Goal: Task Accomplishment & Management: Complete application form

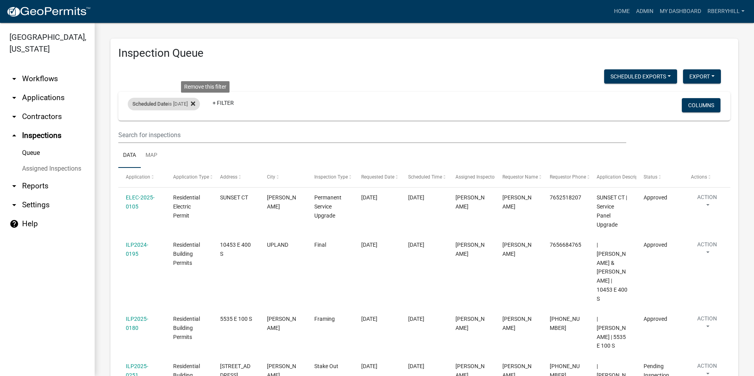
click at [195, 102] on icon at bounding box center [193, 104] width 4 height 6
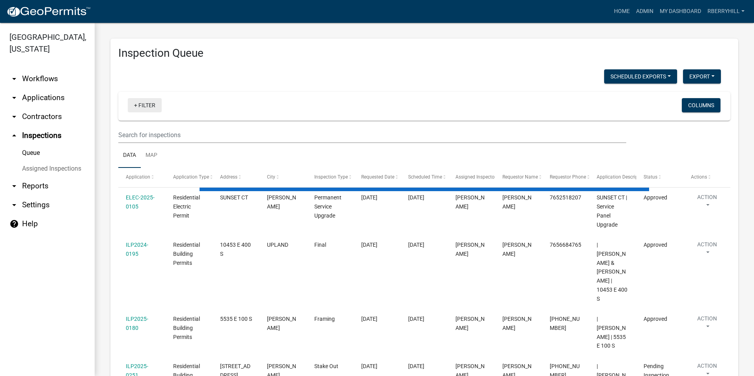
select select "1: 25"
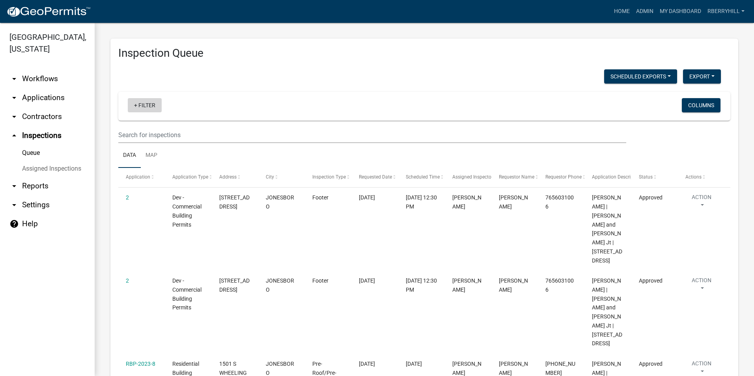
click at [146, 103] on link "+ Filter" at bounding box center [145, 105] width 34 height 14
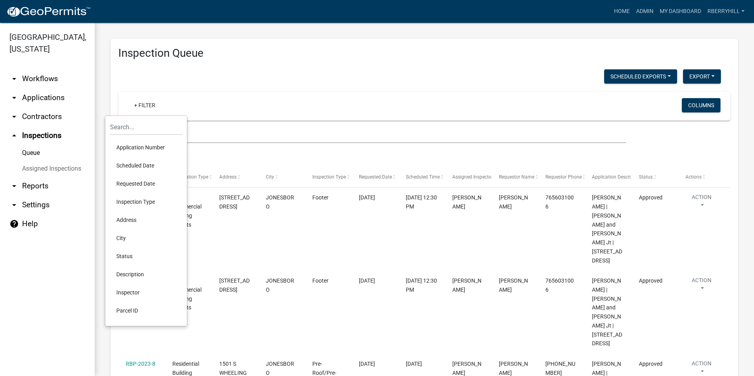
click at [150, 162] on li "Scheduled Date" at bounding box center [146, 166] width 72 height 18
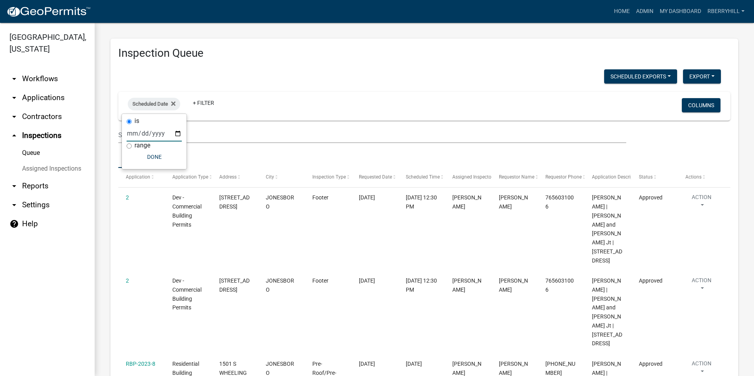
click at [177, 133] on input "date" at bounding box center [154, 133] width 55 height 16
type input "[DATE]"
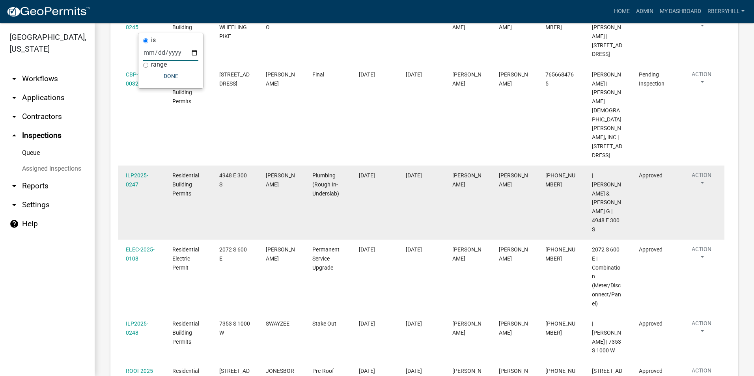
scroll to position [50, 0]
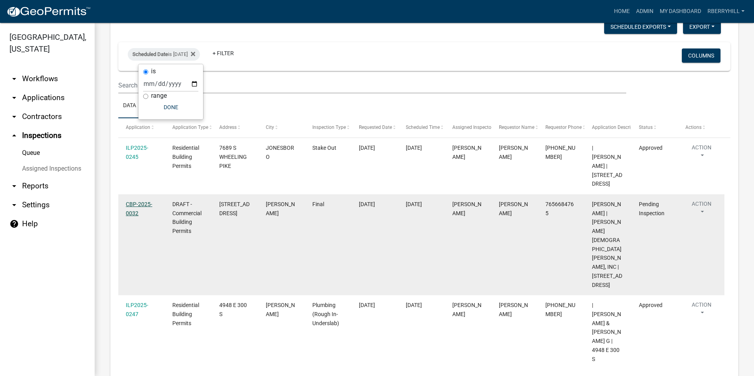
click at [137, 206] on link "CBP-2025-0032" at bounding box center [139, 208] width 26 height 15
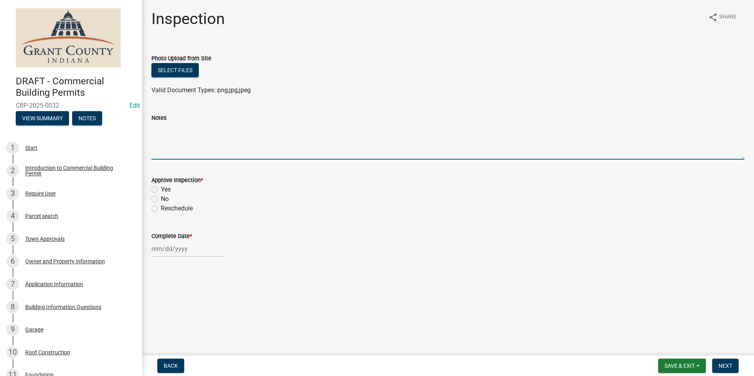
click at [162, 126] on textarea "Notes" at bounding box center [447, 141] width 593 height 37
type textarea "a"
click at [243, 127] on textarea "All requirements from the CDR Were done exactly as stated. Fire system was insp…" at bounding box center [447, 141] width 593 height 37
type textarea "All requirements from the CDR were done exactly as stated. Fire system was insp…"
click at [448, 298] on main "Inspection share Share Photo Upload from Site Select files Valid Document Types…" at bounding box center [448, 176] width 612 height 352
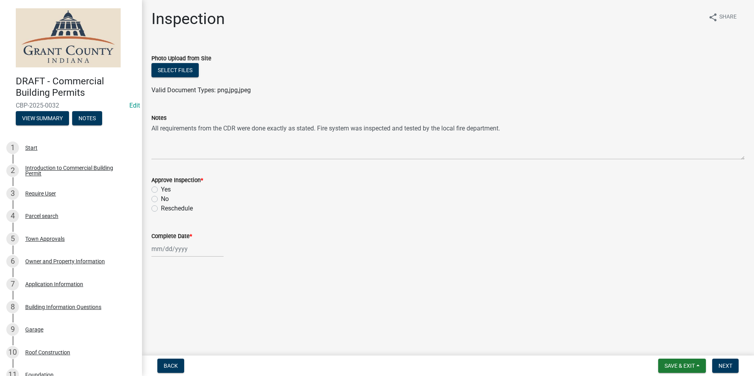
click at [161, 190] on label "Yes" at bounding box center [166, 189] width 10 height 9
click at [161, 190] on input "Yes" at bounding box center [163, 187] width 5 height 5
radio input "true"
click at [174, 252] on div at bounding box center [187, 249] width 72 height 16
select select "9"
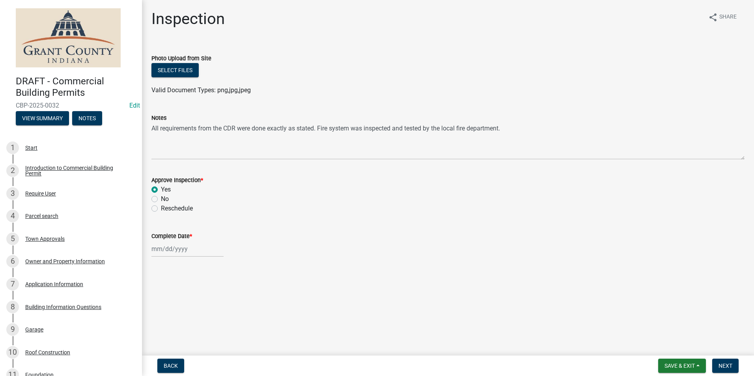
select select "2025"
click at [184, 182] on div "10" at bounding box center [184, 181] width 13 height 13
type input "09/10/2025"
click at [726, 369] on span "Next" at bounding box center [725, 366] width 14 height 6
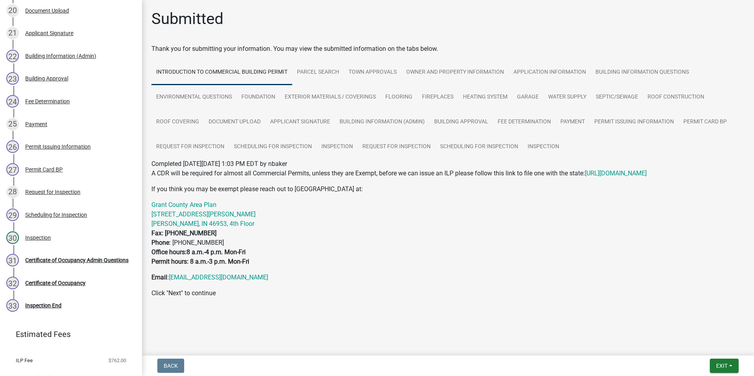
scroll to position [583, 0]
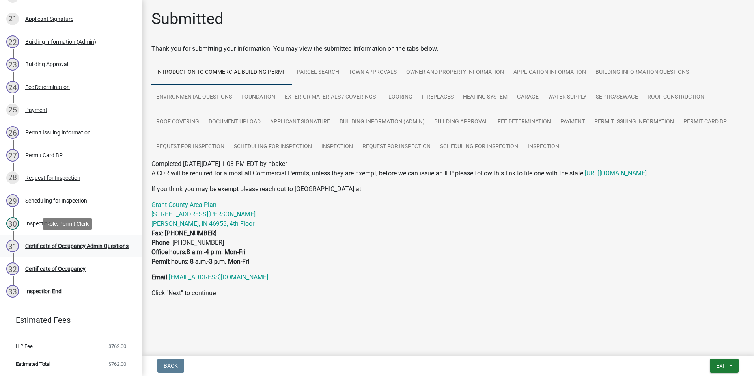
click at [82, 243] on div "Certificate of Occupancy Admin Questions" at bounding box center [76, 246] width 103 height 6
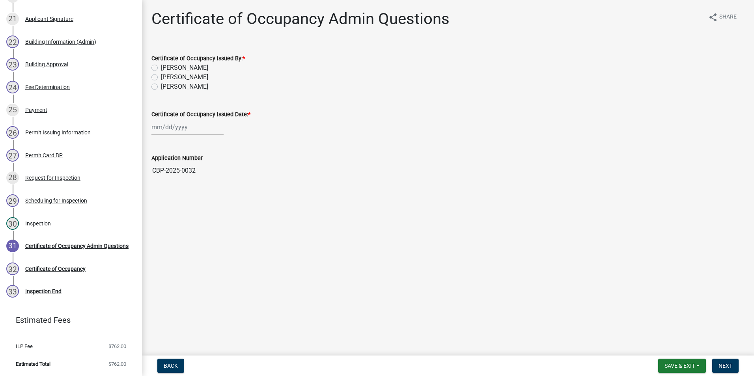
click at [161, 69] on label "Ryan Malott" at bounding box center [184, 67] width 47 height 9
click at [161, 68] on input "Ryan Malott" at bounding box center [163, 65] width 5 height 5
radio input "true"
select select "9"
select select "2025"
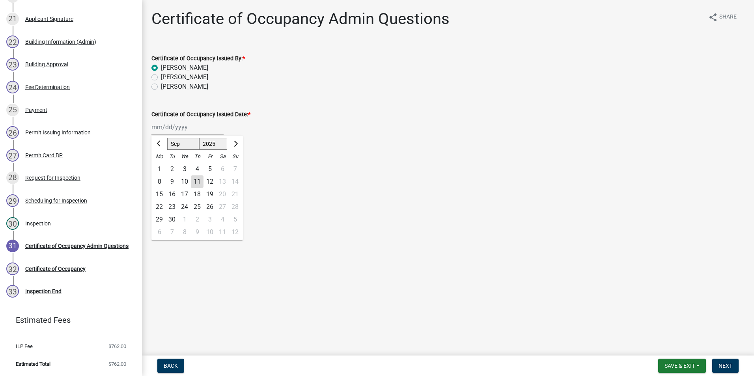
drag, startPoint x: 164, startPoint y: 128, endPoint x: 165, endPoint y: 135, distance: 7.1
click at [164, 128] on div "[PERSON_NAME] Feb Mar Apr [PERSON_NAME][DATE] Oct Nov [DATE] 1526 1527 1528 152…" at bounding box center [187, 127] width 72 height 16
click at [184, 179] on div "10" at bounding box center [184, 181] width 13 height 13
type input "09/10/2025"
click at [725, 365] on span "Next" at bounding box center [725, 366] width 14 height 6
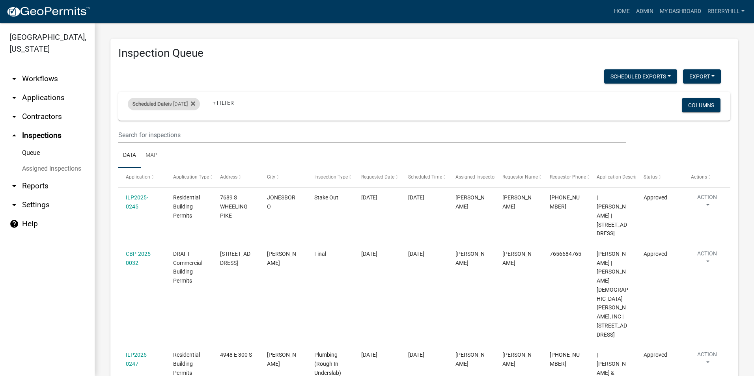
click at [190, 106] on div "Scheduled Date is [DATE]" at bounding box center [164, 104] width 72 height 13
click at [193, 136] on input "[DATE]" at bounding box center [170, 133] width 55 height 16
type input "[DATE]"
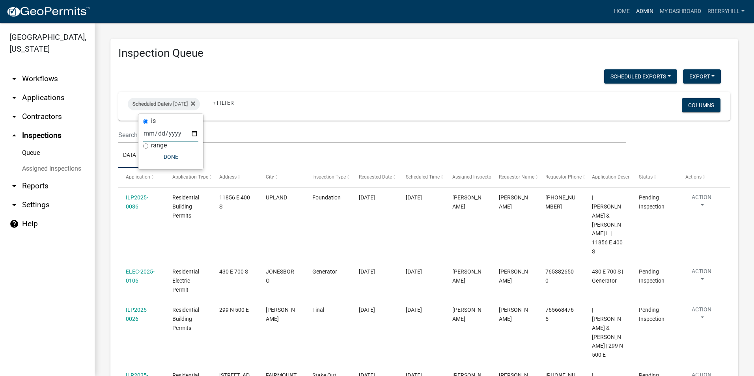
click at [646, 11] on link "Admin" at bounding box center [645, 11] width 24 height 15
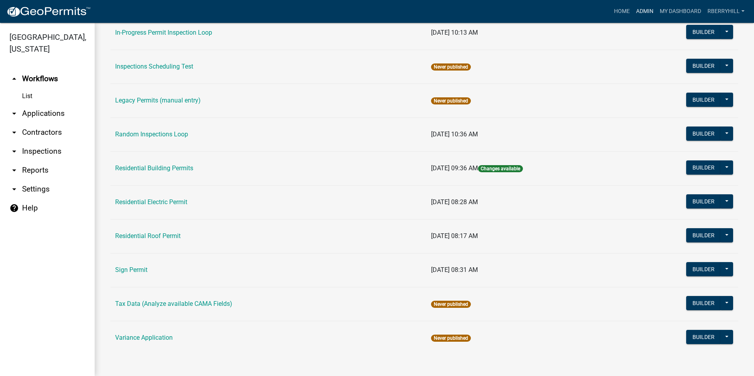
scroll to position [664, 0]
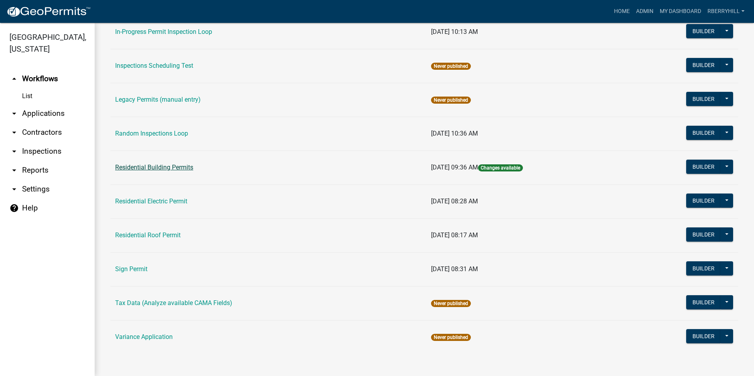
click at [153, 168] on link "Residential Building Permits" at bounding box center [154, 167] width 78 height 7
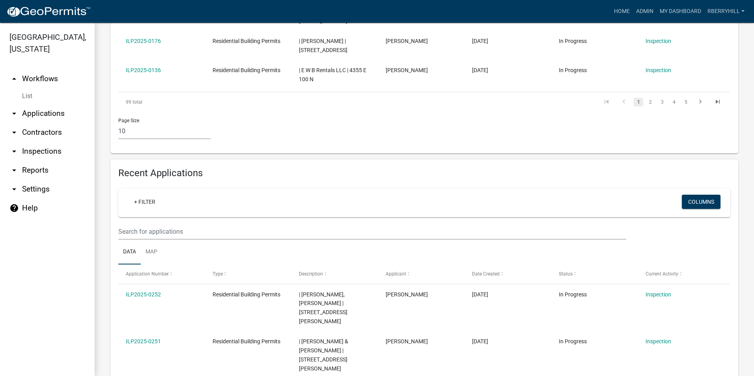
scroll to position [552, 0]
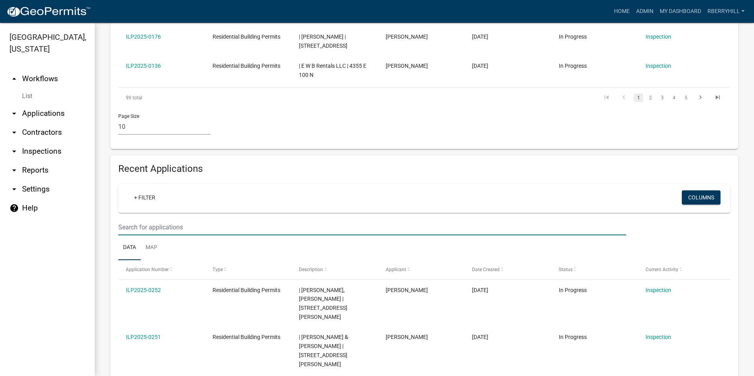
click at [136, 219] on input "text" at bounding box center [372, 227] width 508 height 16
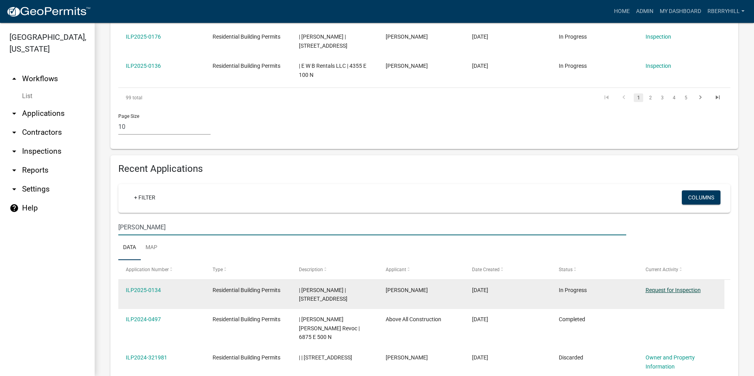
type input "[PERSON_NAME]"
click at [660, 287] on link "Request for Inspection" at bounding box center [672, 290] width 55 height 6
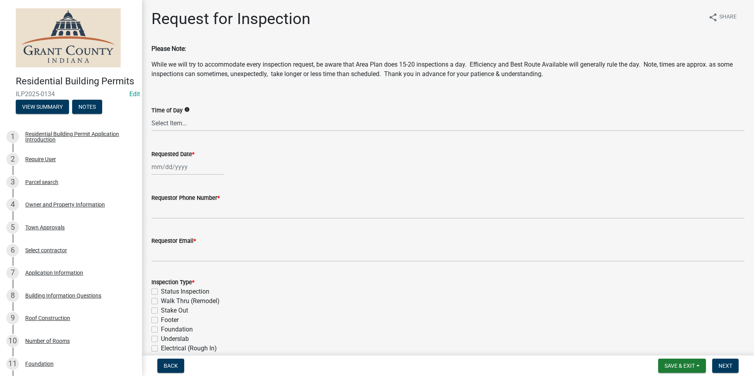
select select "9"
select select "2025"
click at [176, 167] on div "[PERSON_NAME] Feb Mar Apr [PERSON_NAME][DATE] Oct Nov [DATE] 1526 1527 1528 152…" at bounding box center [187, 167] width 72 height 16
click at [196, 222] on div "11" at bounding box center [197, 221] width 13 height 13
type input "[DATE]"
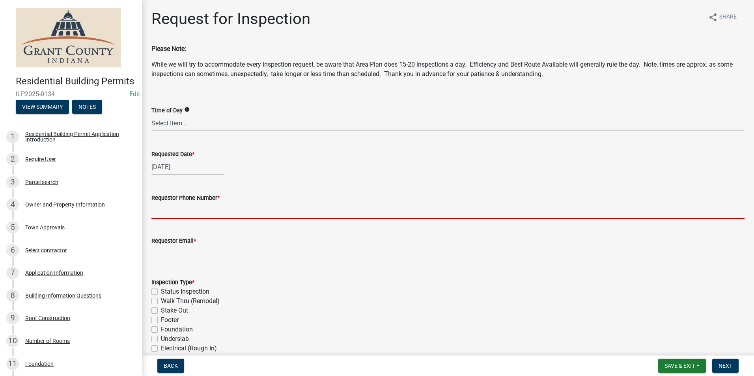
click at [184, 212] on input "Requestor Phone Number *" at bounding box center [447, 211] width 593 height 16
type input "7656684765"
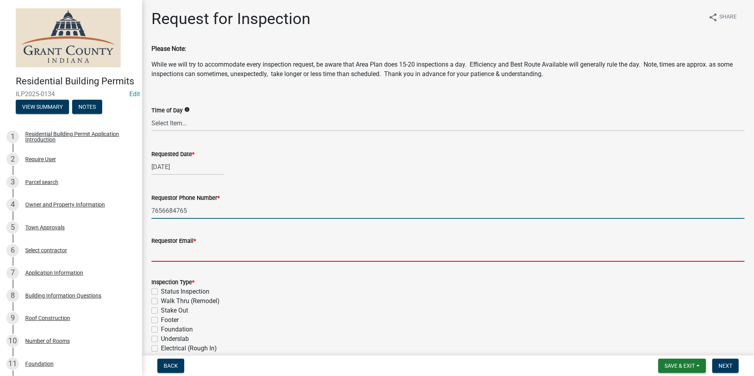
type input "[EMAIL_ADDRESS][DOMAIN_NAME]"
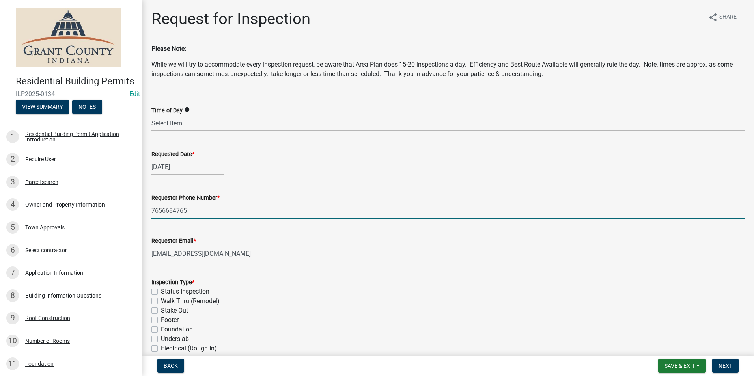
type textarea "n/a"
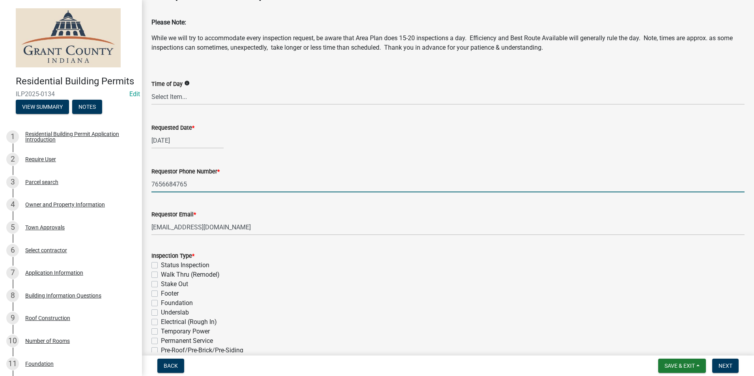
scroll to position [79, 0]
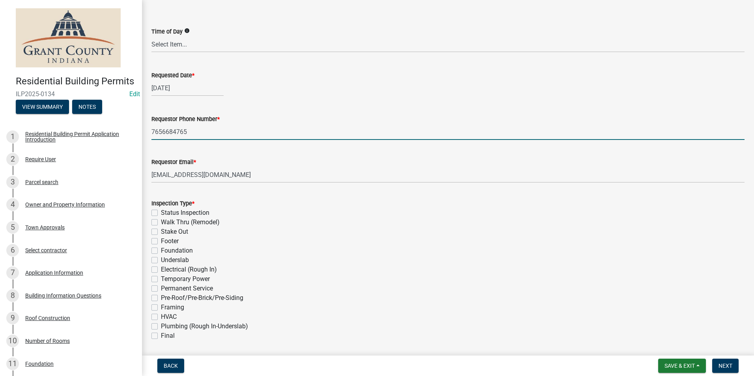
click at [161, 271] on label "Electrical (Rough In)" at bounding box center [189, 269] width 56 height 9
click at [161, 270] on input "Electrical (Rough In)" at bounding box center [163, 267] width 5 height 5
checkbox input "true"
checkbox input "false"
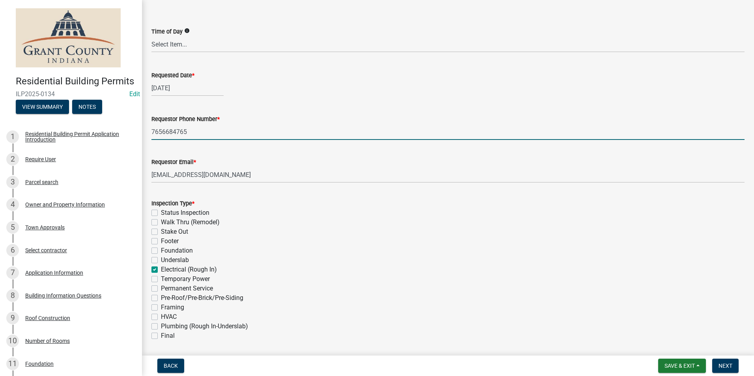
checkbox input "false"
checkbox input "true"
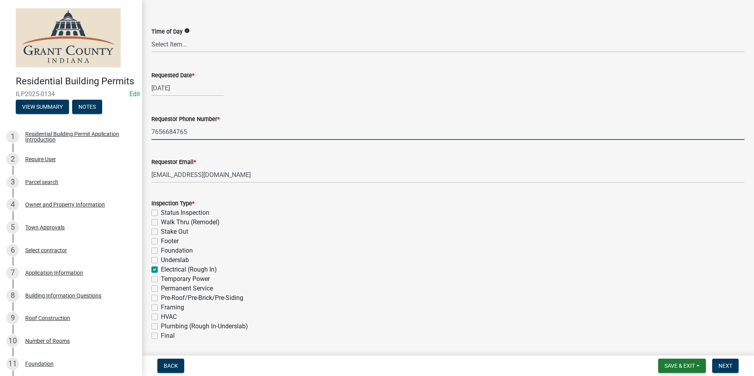
checkbox input "false"
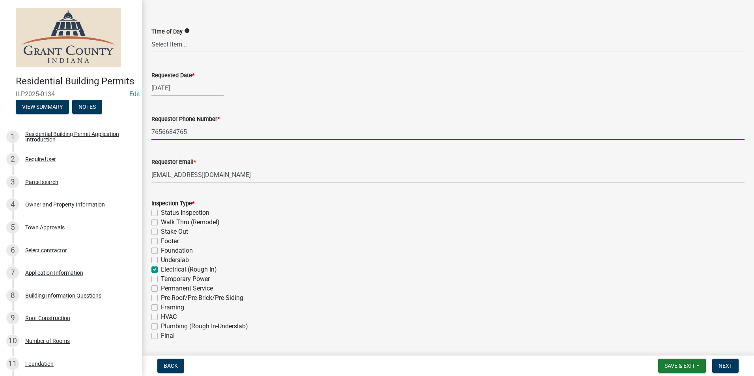
checkbox input "false"
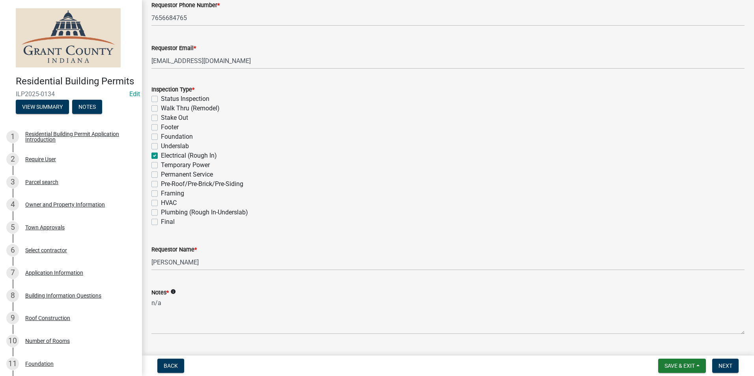
scroll to position [212, 0]
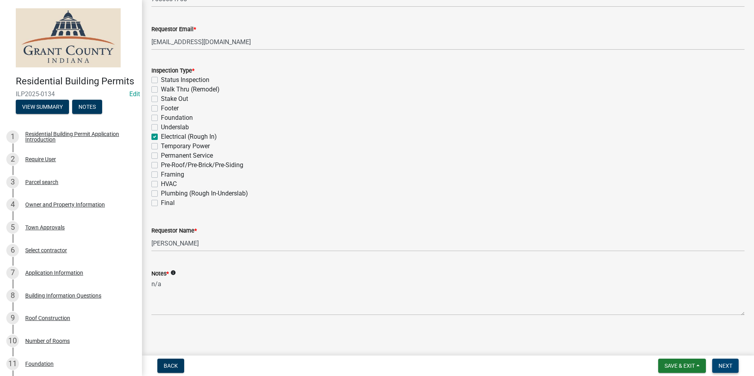
click at [730, 365] on span "Next" at bounding box center [725, 366] width 14 height 6
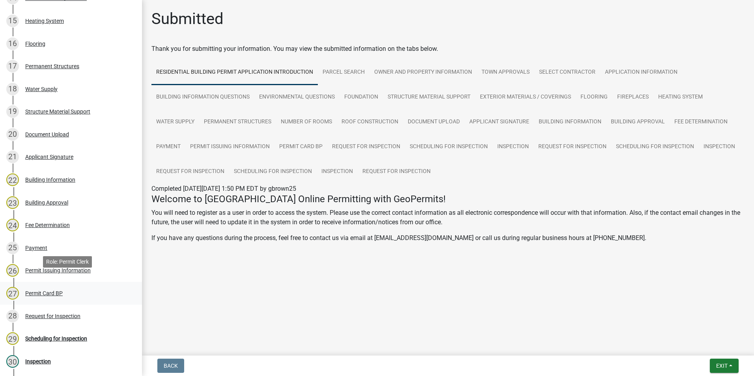
scroll to position [538, 0]
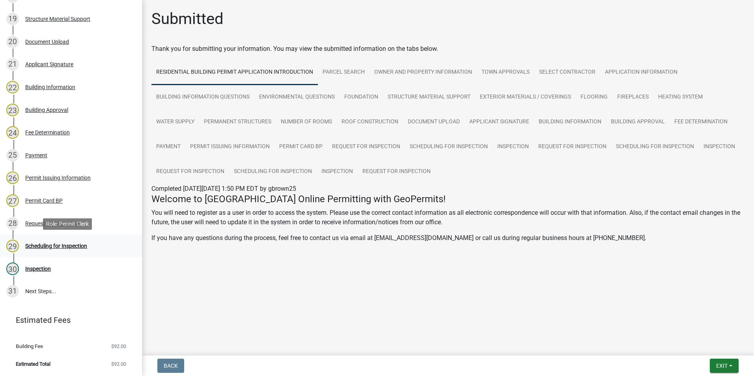
click at [78, 245] on div "Scheduling for Inspection" at bounding box center [56, 246] width 62 height 6
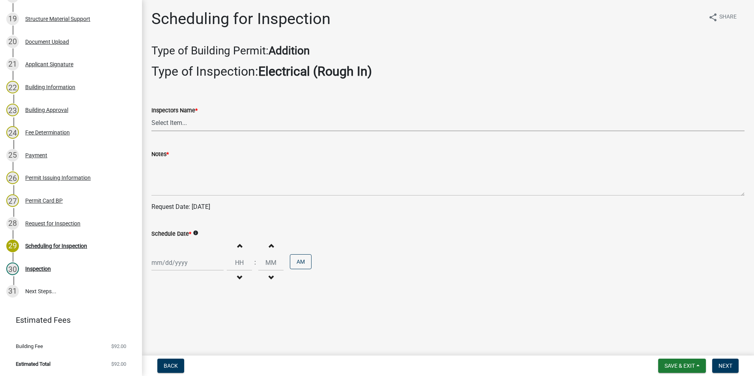
click at [178, 125] on select "Select Item... rberryhill ([PERSON_NAME]) [PERSON_NAME] ([PERSON_NAME]) BBenefi…" at bounding box center [447, 123] width 593 height 16
select select "d7f9a44a-d2ea-4d3c-83b3-1aa71c950bd5"
click at [151, 115] on select "Select Item... rberryhill ([PERSON_NAME]) [PERSON_NAME] ([PERSON_NAME]) BBenefi…" at bounding box center [447, 123] width 593 height 16
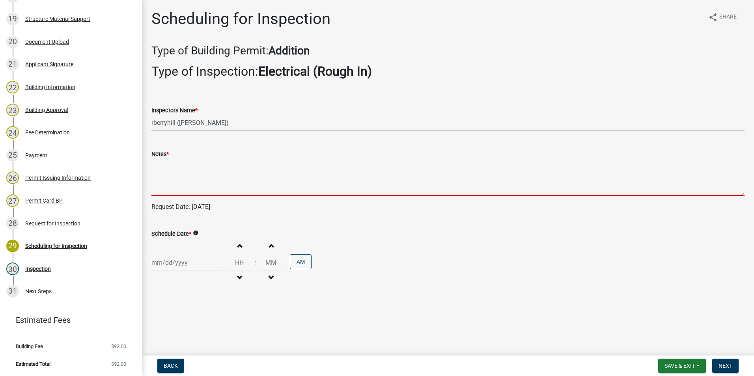
click at [164, 172] on textarea "Notes *" at bounding box center [447, 177] width 593 height 37
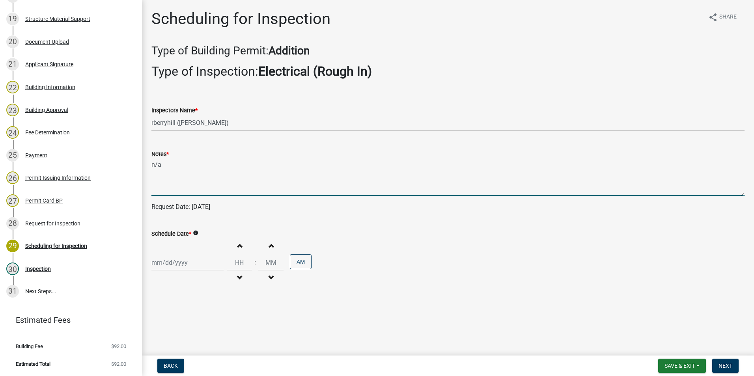
type textarea "n/a"
select select "9"
select select "2025"
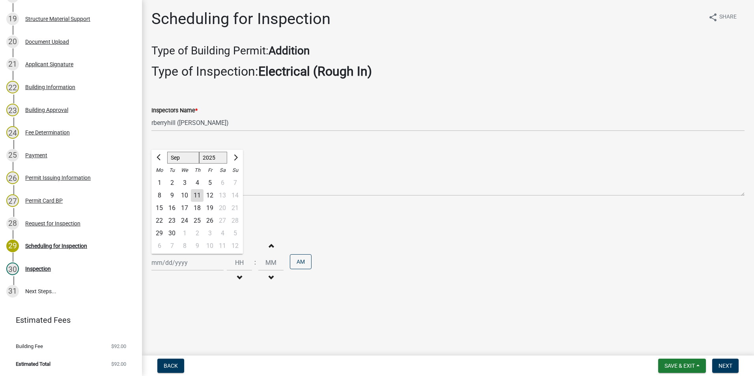
click at [173, 261] on div "[PERSON_NAME] Feb Mar Apr [PERSON_NAME][DATE] Oct Nov [DATE] 1526 1527 1528 152…" at bounding box center [187, 263] width 72 height 16
click at [197, 197] on div "11" at bounding box center [197, 195] width 13 height 13
type input "[DATE]"
click at [722, 364] on span "Next" at bounding box center [725, 366] width 14 height 6
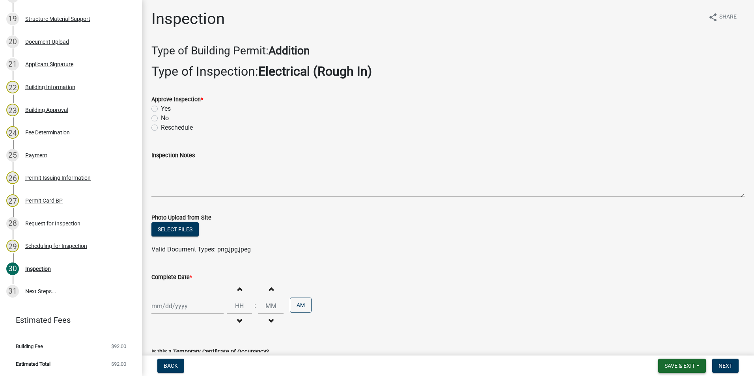
click at [677, 365] on span "Save & Exit" at bounding box center [679, 366] width 30 height 6
click at [679, 346] on button "Save & Exit" at bounding box center [674, 345] width 63 height 19
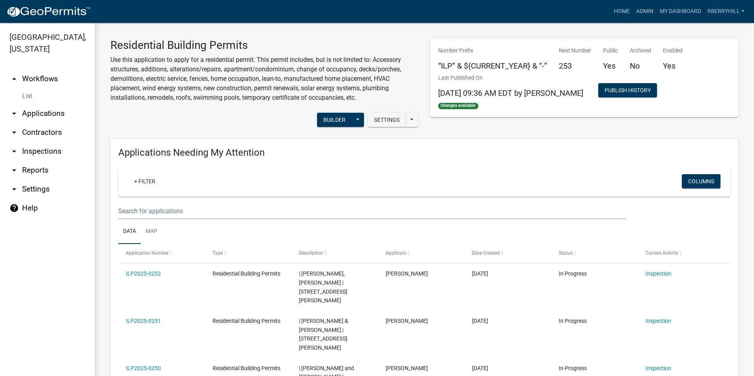
click at [43, 142] on link "arrow_drop_down Inspections" at bounding box center [47, 151] width 95 height 19
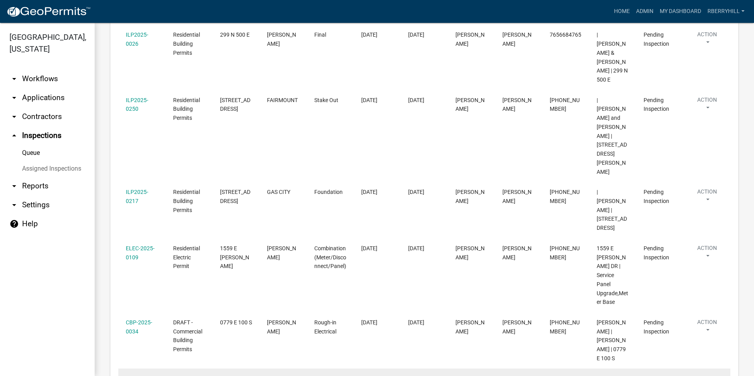
scroll to position [280, 0]
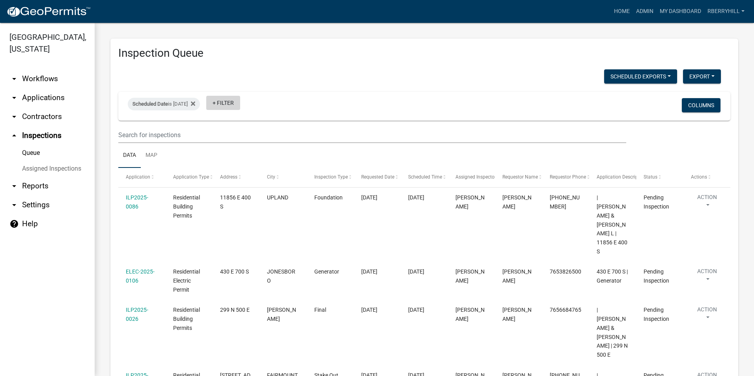
click at [239, 102] on link "+ Filter" at bounding box center [223, 103] width 34 height 14
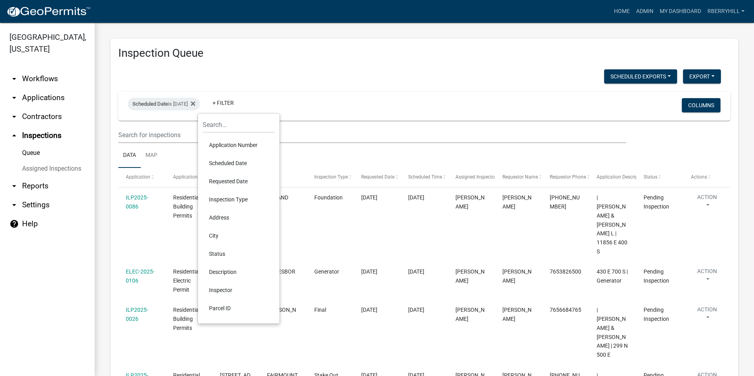
click at [230, 162] on li "Scheduled Date" at bounding box center [239, 163] width 72 height 18
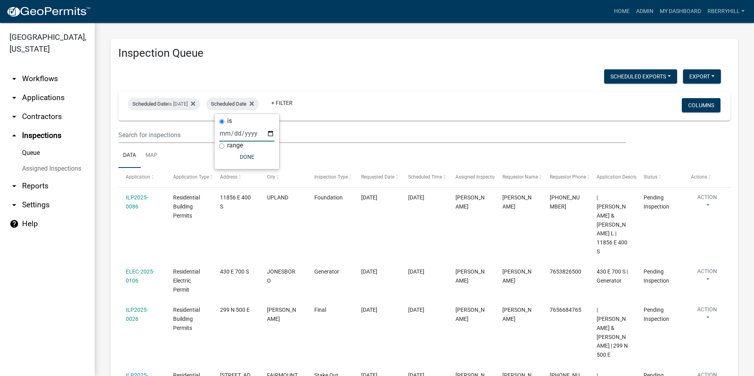
click at [272, 134] on input "date" at bounding box center [246, 133] width 55 height 16
type input "2025-09-15"
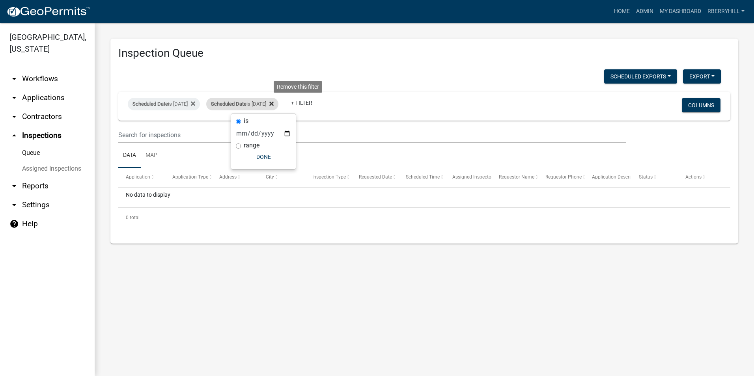
click at [274, 103] on icon at bounding box center [271, 103] width 4 height 4
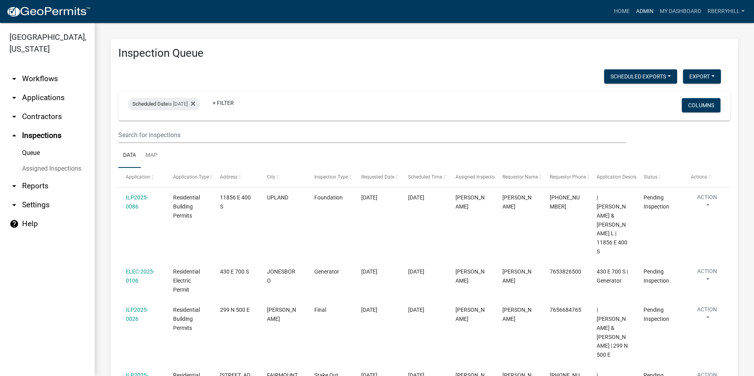
click at [647, 11] on link "Admin" at bounding box center [645, 11] width 24 height 15
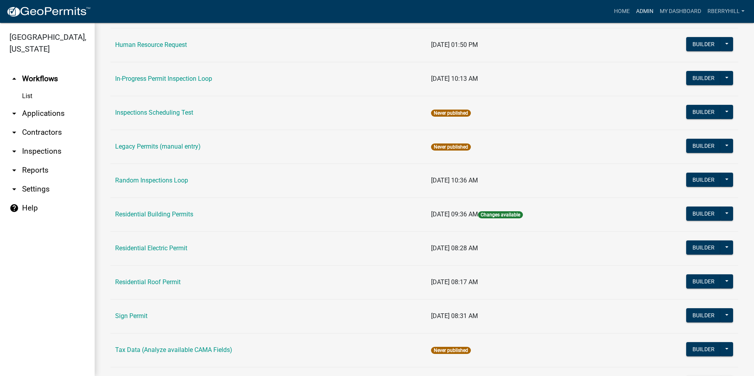
scroll to position [631, 0]
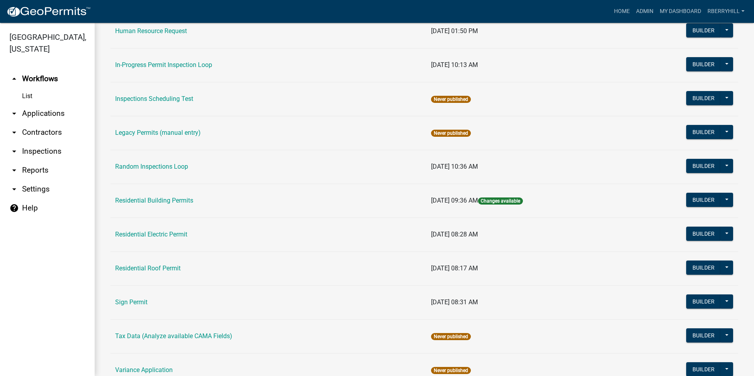
click at [166, 200] on link "Residential Building Permits" at bounding box center [154, 200] width 78 height 7
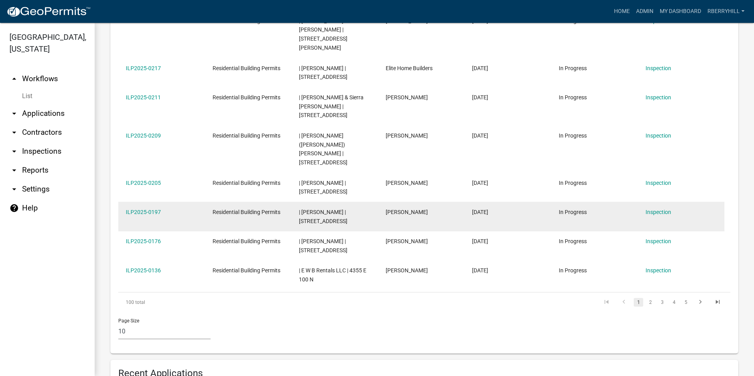
scroll to position [434, 0]
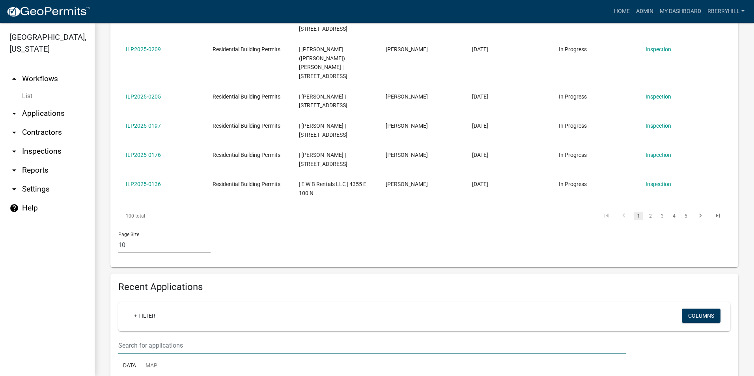
click at [126, 337] on input "text" at bounding box center [372, 345] width 508 height 16
click at [137, 337] on input "ILP2520-0180" at bounding box center [372, 345] width 508 height 16
click at [144, 337] on input "ILP20250-0180" at bounding box center [372, 345] width 508 height 16
type input "ILP2025-0180"
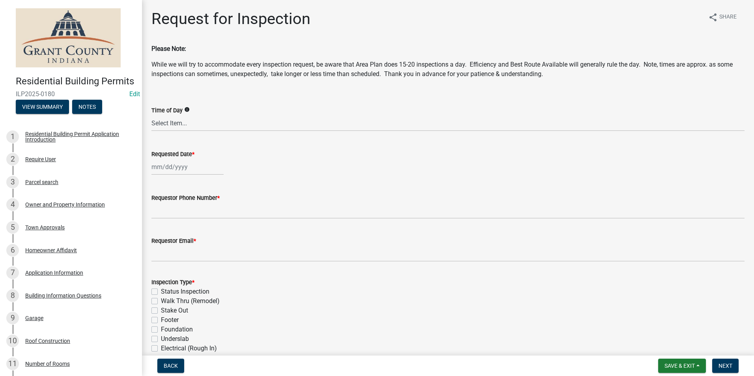
select select "9"
select select "2025"
drag, startPoint x: 177, startPoint y: 165, endPoint x: 183, endPoint y: 170, distance: 7.8
click at [177, 166] on div "[PERSON_NAME] Feb Mar Apr [PERSON_NAME][DATE] Oct Nov [DATE] 1526 1527 1528 152…" at bounding box center [187, 167] width 72 height 16
click at [198, 224] on div "11" at bounding box center [197, 221] width 13 height 13
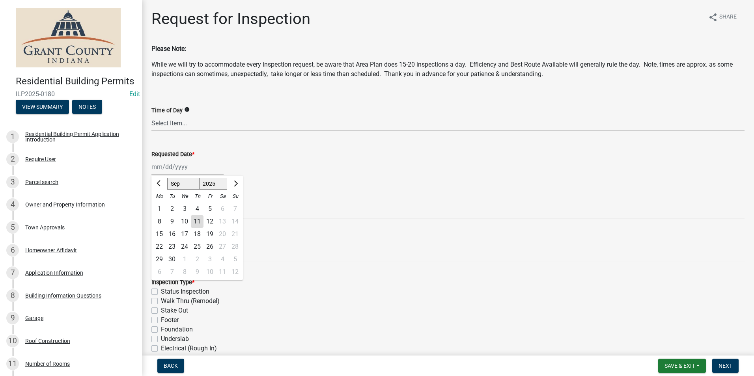
type input "[DATE]"
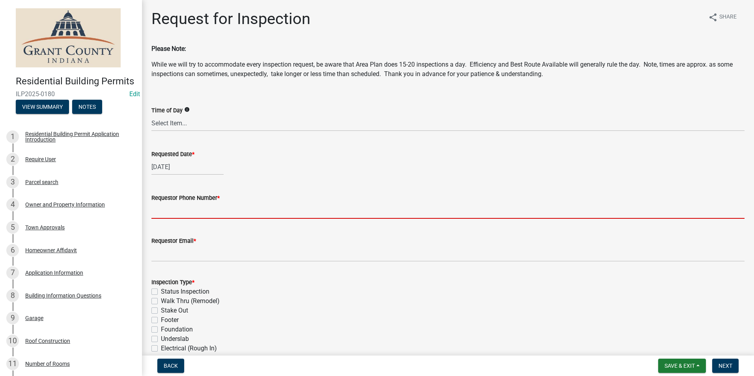
click at [188, 214] on input "Requestor Phone Number *" at bounding box center [447, 211] width 593 height 16
type input "7656684765"
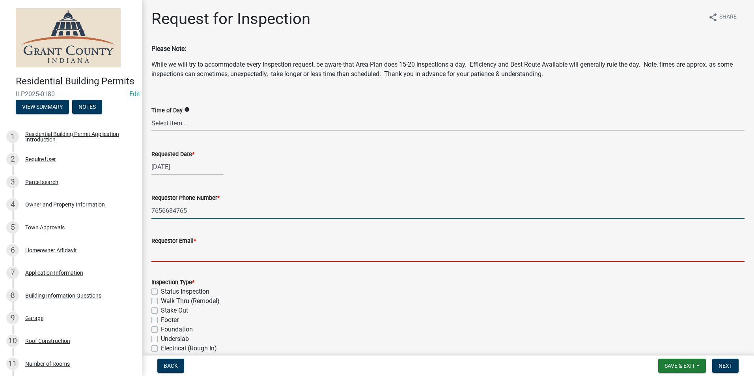
type input "[EMAIL_ADDRESS][DOMAIN_NAME]"
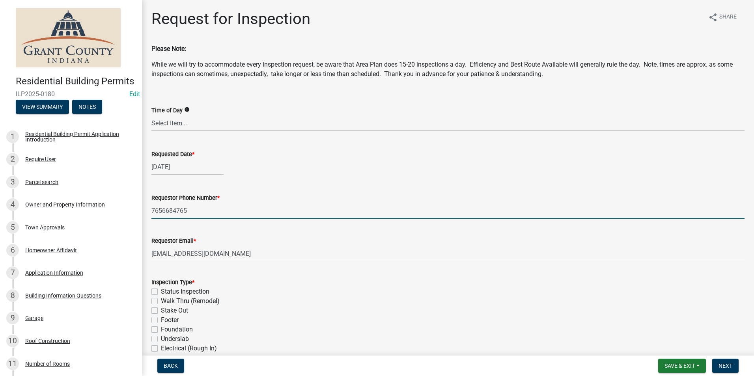
type textarea "n/a"
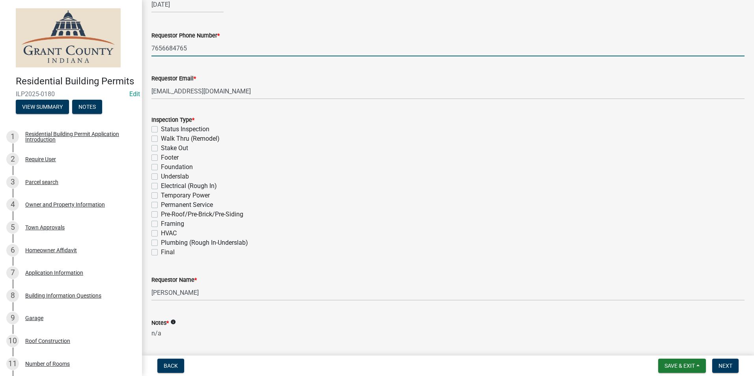
scroll to position [197, 0]
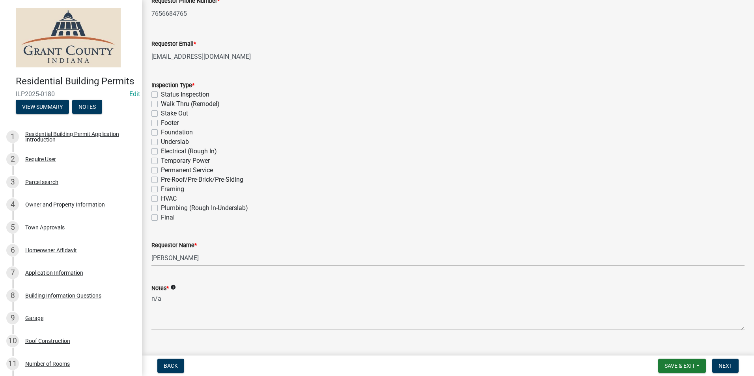
click at [161, 219] on label "Final" at bounding box center [168, 217] width 14 height 9
click at [161, 218] on input "Final" at bounding box center [163, 215] width 5 height 5
checkbox input "true"
checkbox input "false"
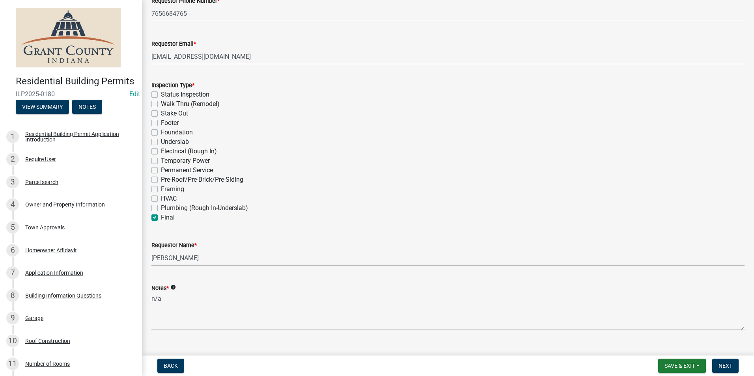
checkbox input "false"
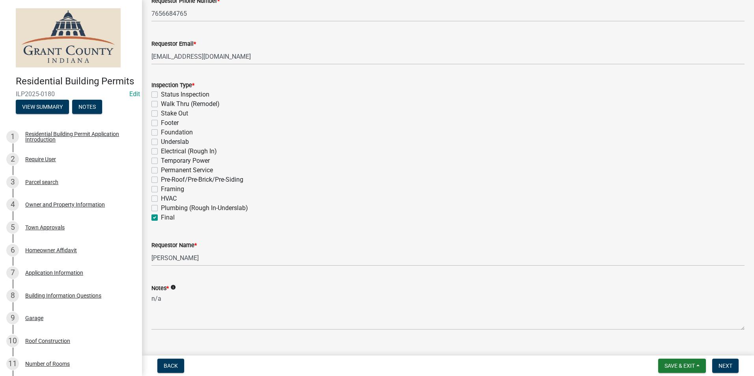
checkbox input "false"
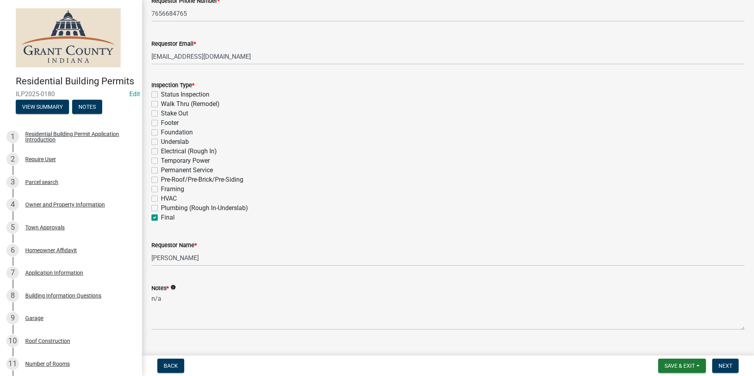
checkbox input "false"
checkbox input "true"
click at [723, 363] on span "Next" at bounding box center [725, 366] width 14 height 6
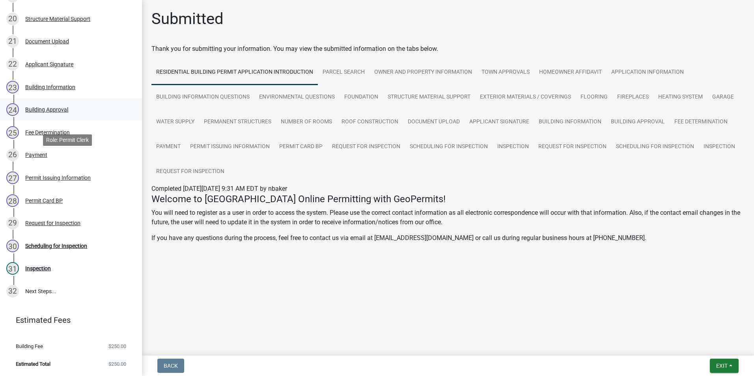
scroll to position [561, 0]
click at [105, 244] on div "30 Scheduling for Inspection" at bounding box center [67, 246] width 123 height 13
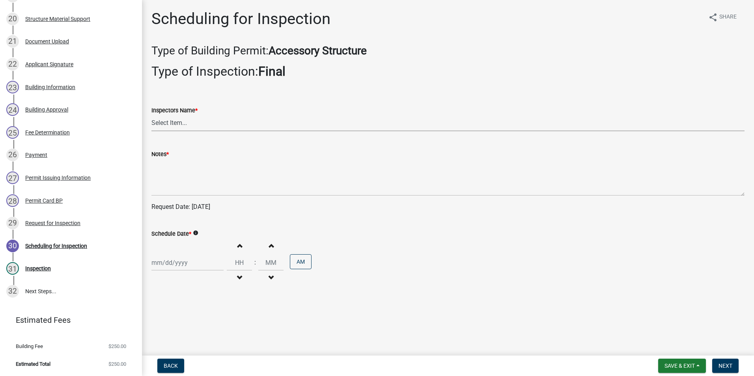
click at [173, 125] on select "Select Item... rberryhill ([PERSON_NAME]) [PERSON_NAME] ([PERSON_NAME]) BBenefi…" at bounding box center [447, 123] width 593 height 16
select select "d7f9a44a-d2ea-4d3c-83b3-1aa71c950bd5"
click at [151, 115] on select "Select Item... rberryhill ([PERSON_NAME]) [PERSON_NAME] ([PERSON_NAME]) BBenefi…" at bounding box center [447, 123] width 593 height 16
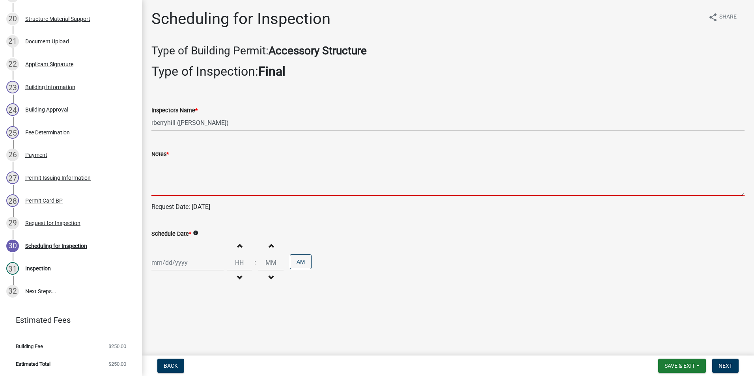
click at [162, 166] on textarea "Notes *" at bounding box center [447, 177] width 593 height 37
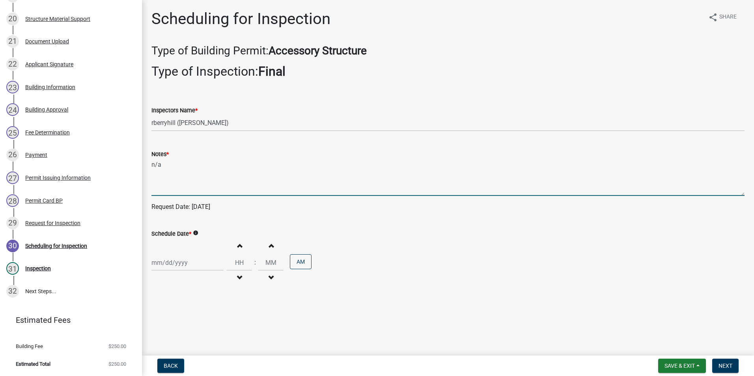
type textarea "n/a"
click at [177, 262] on div at bounding box center [187, 263] width 72 height 16
select select "9"
select select "2025"
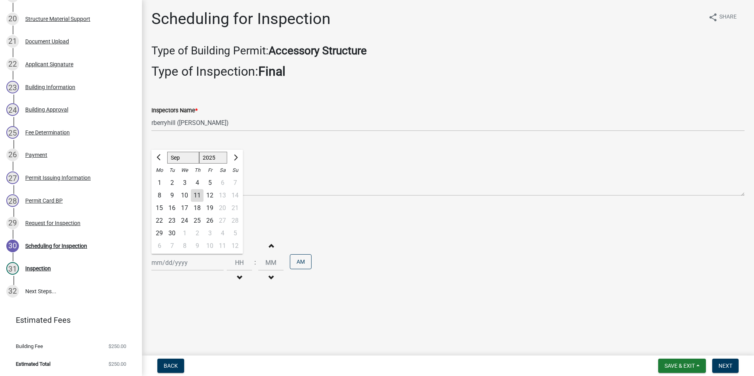
click at [160, 209] on div "15" at bounding box center [159, 208] width 13 height 13
type input "09/15/2025"
click at [724, 365] on span "Next" at bounding box center [725, 366] width 14 height 6
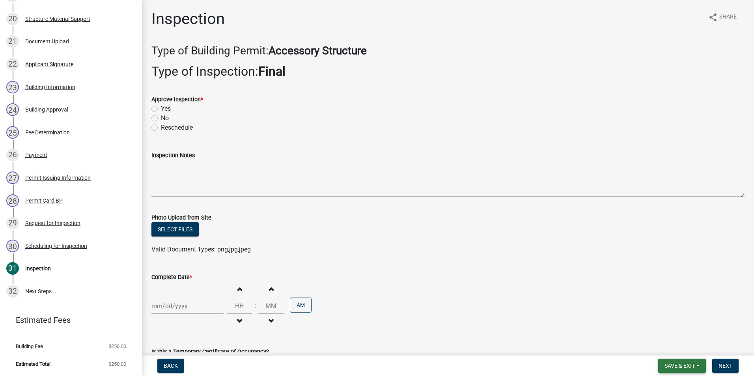
click at [691, 366] on span "Save & Exit" at bounding box center [679, 366] width 30 height 6
click at [691, 347] on button "Save & Exit" at bounding box center [674, 345] width 63 height 19
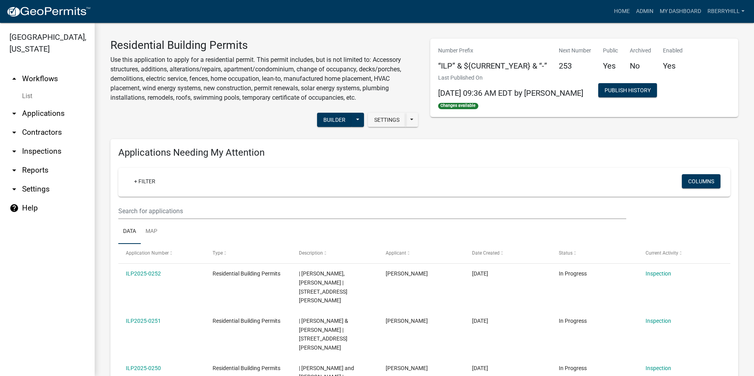
click at [48, 142] on link "arrow_drop_down Inspections" at bounding box center [47, 151] width 95 height 19
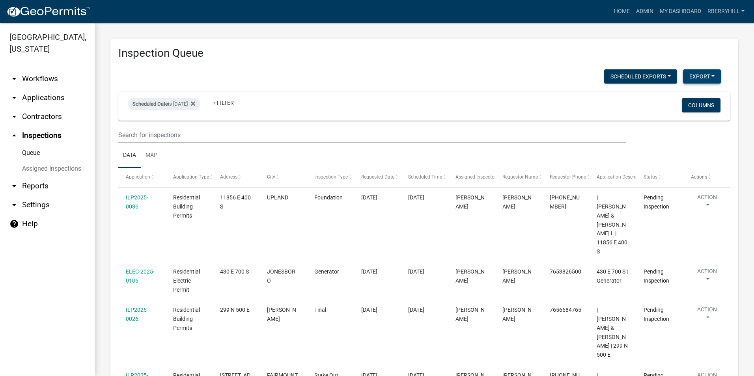
drag, startPoint x: 693, startPoint y: 77, endPoint x: 691, endPoint y: 73, distance: 4.4
click at [693, 76] on button "Export" at bounding box center [702, 76] width 38 height 14
click at [672, 99] on button "Excel Format (.xlsx)" at bounding box center [684, 97] width 74 height 19
